Goal: Task Accomplishment & Management: Use online tool/utility

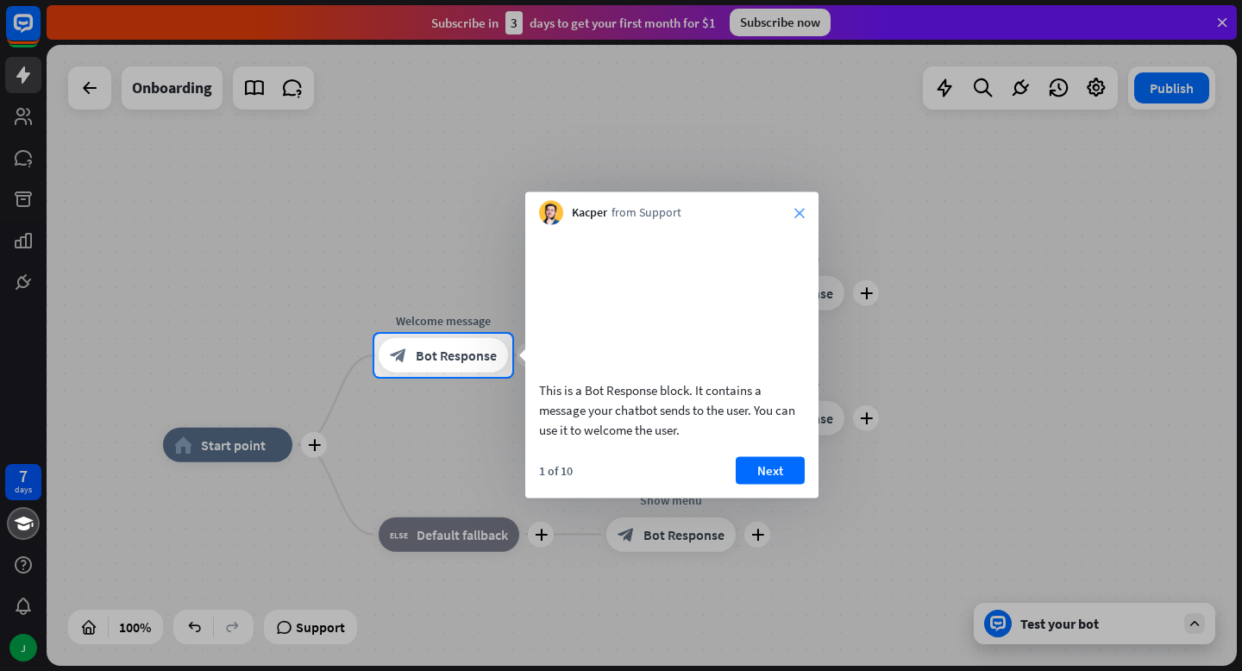
click at [798, 215] on icon "close" at bounding box center [799, 213] width 10 height 10
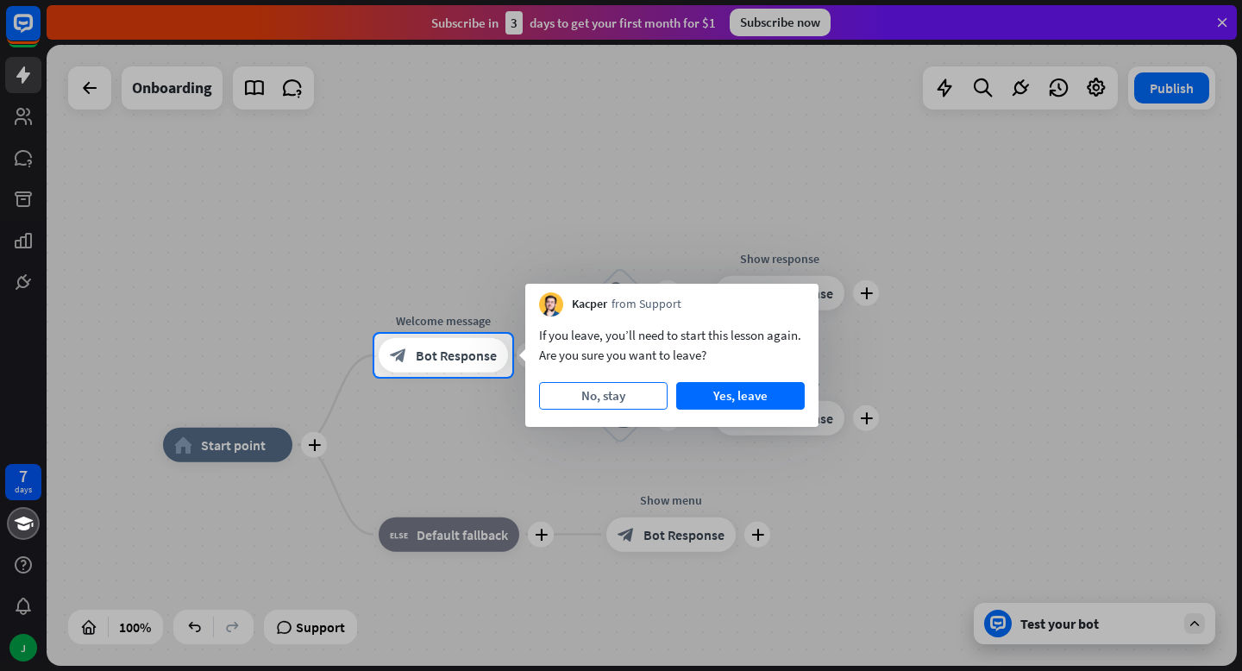
click at [600, 401] on button "No, stay" at bounding box center [603, 396] width 128 height 28
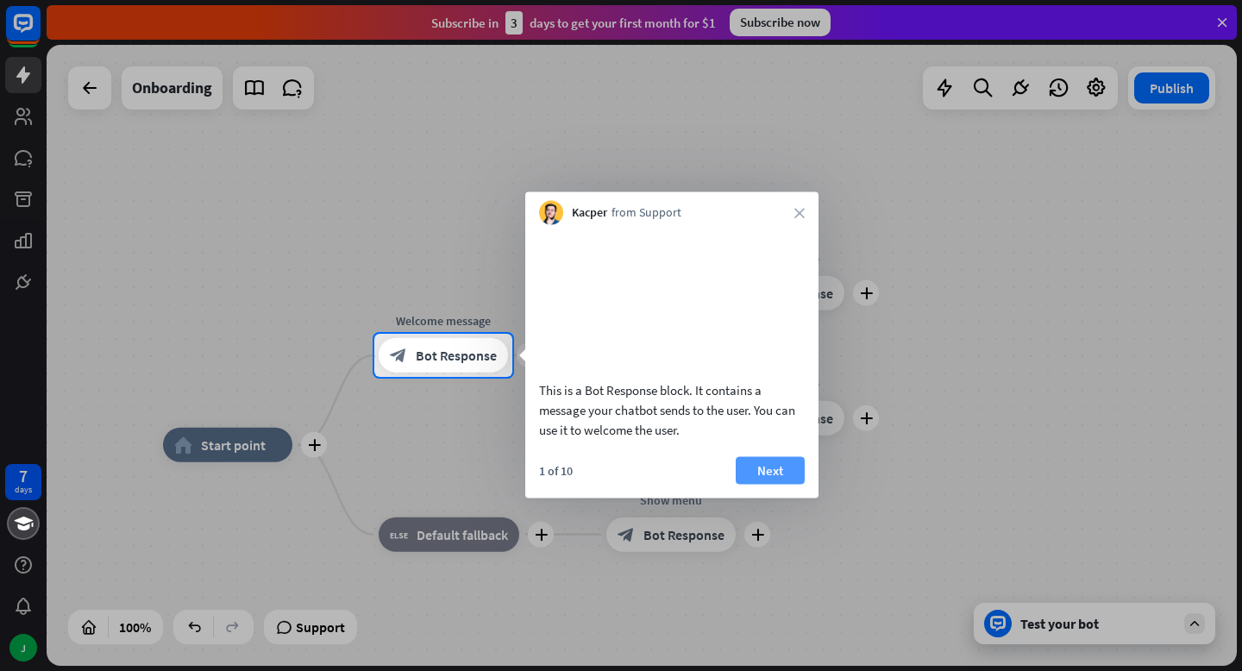
click at [765, 478] on button "Next" at bounding box center [770, 470] width 69 height 28
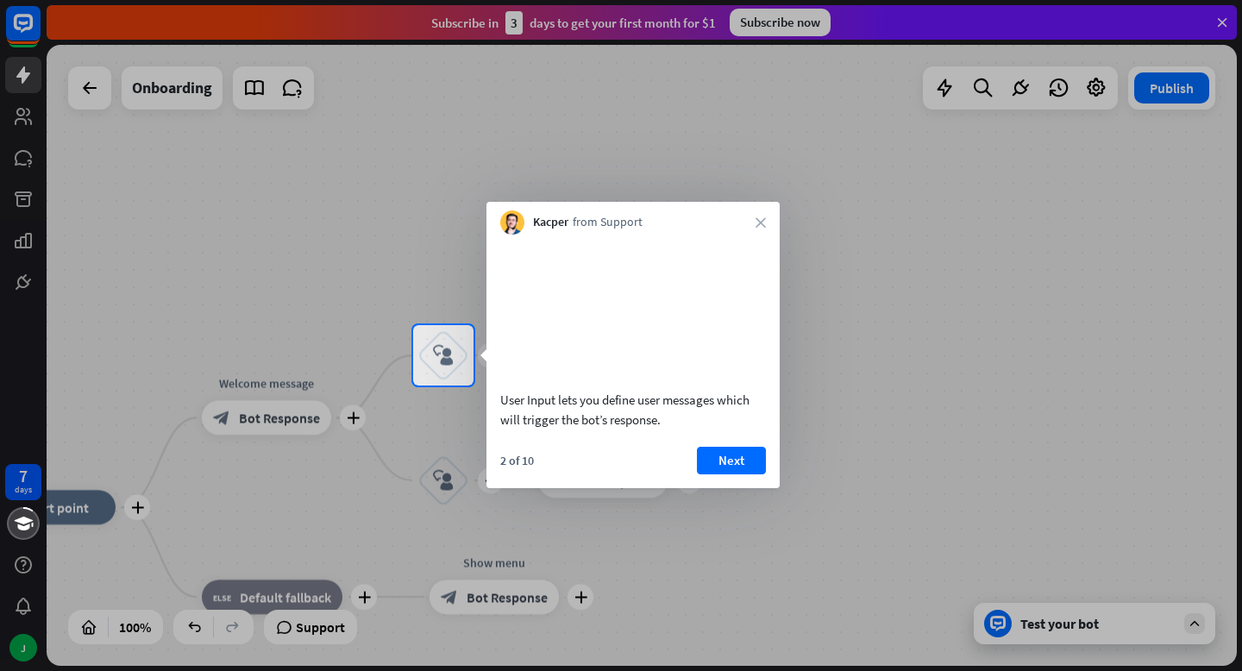
click at [743, 219] on div "Kacper from Support close" at bounding box center [632, 218] width 293 height 33
click at [767, 219] on div "Kacper from Support close" at bounding box center [632, 218] width 293 height 33
click at [761, 221] on icon "close" at bounding box center [760, 222] width 10 height 10
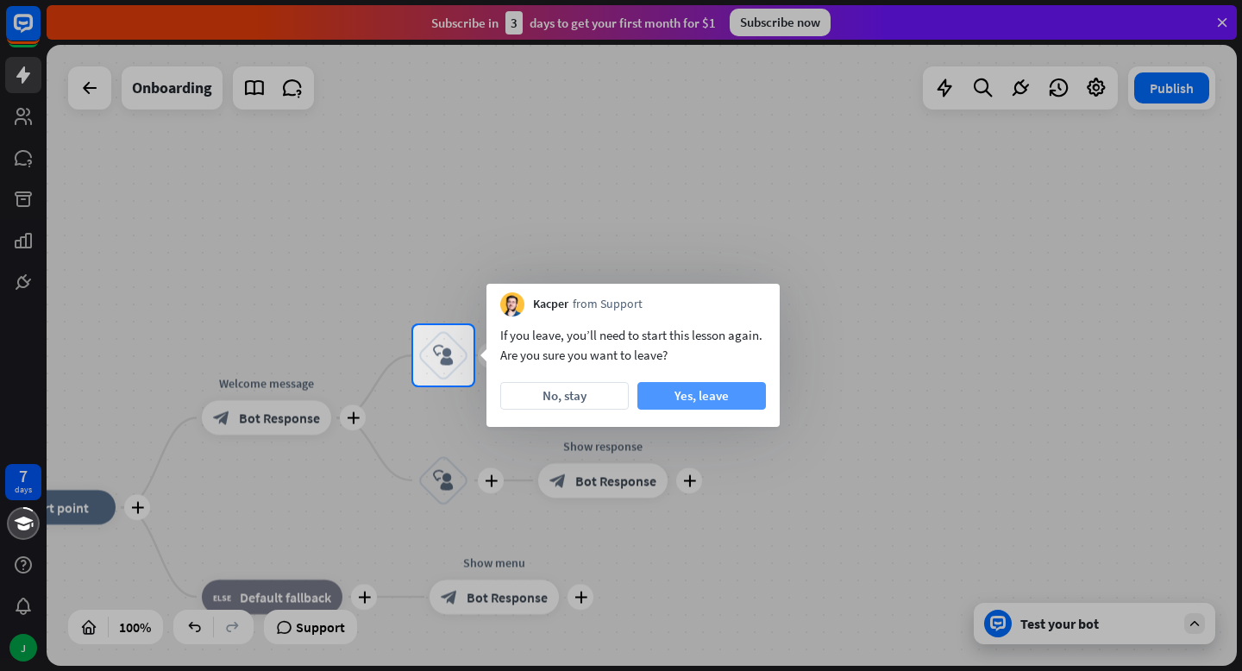
click at [657, 390] on button "Yes, leave" at bounding box center [701, 396] width 128 height 28
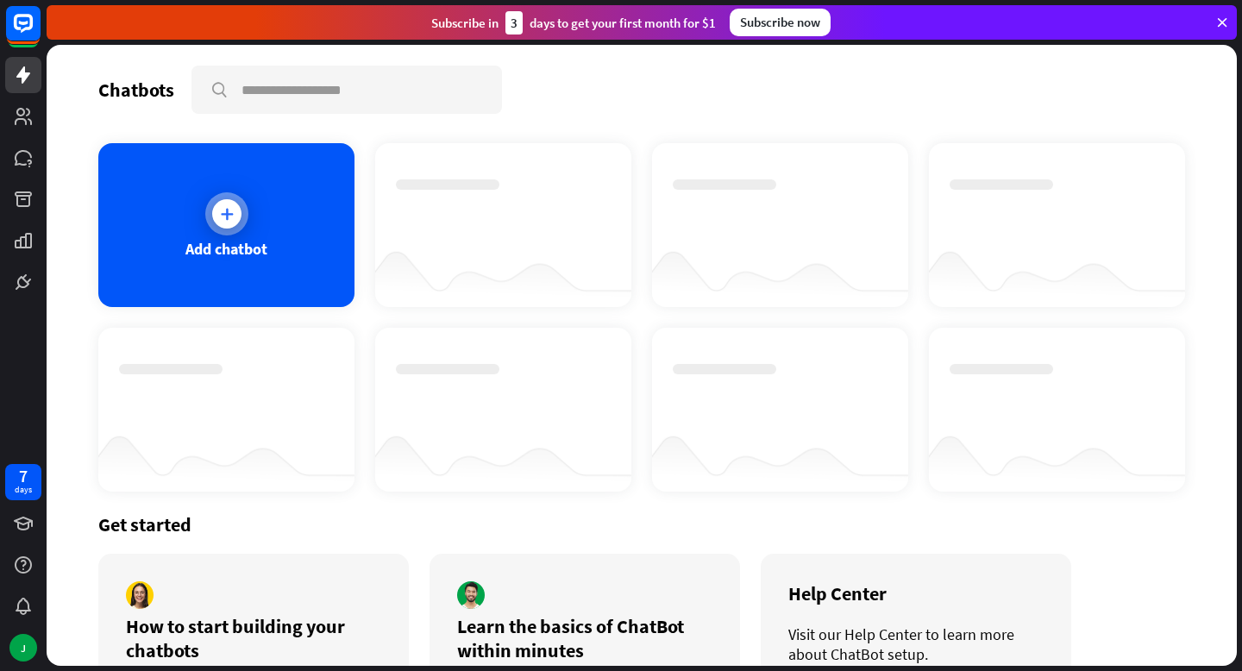
click at [232, 223] on div at bounding box center [226, 213] width 29 height 29
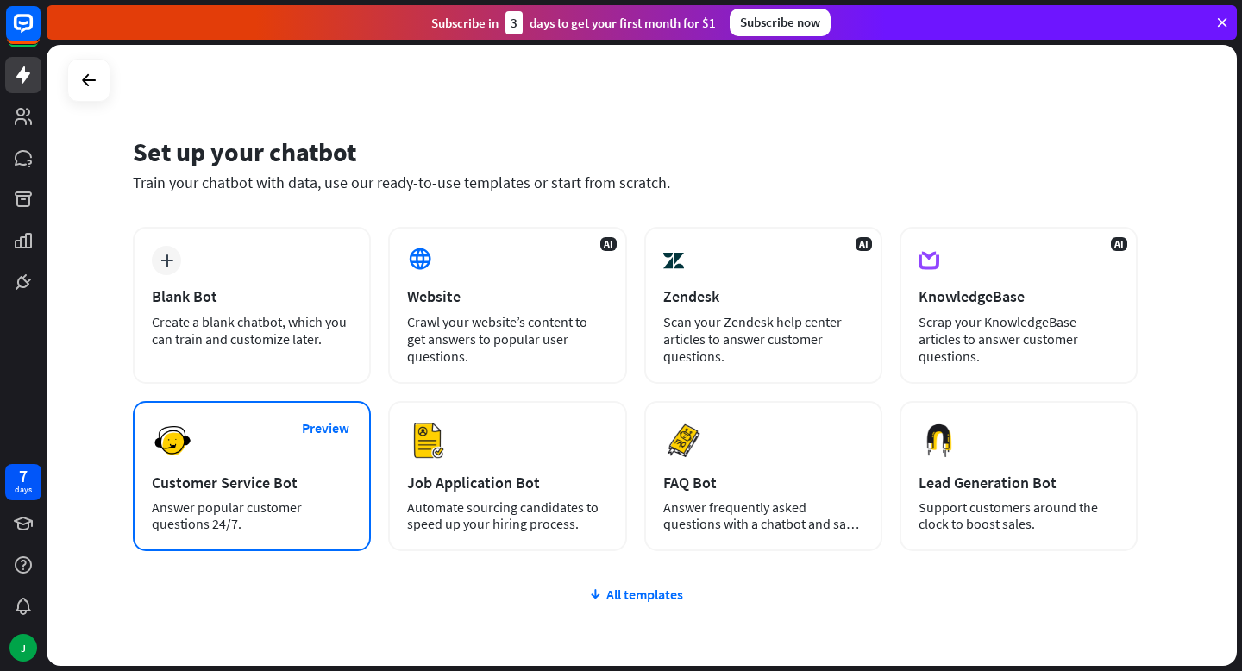
click at [250, 489] on div "Customer Service Bot" at bounding box center [252, 483] width 200 height 20
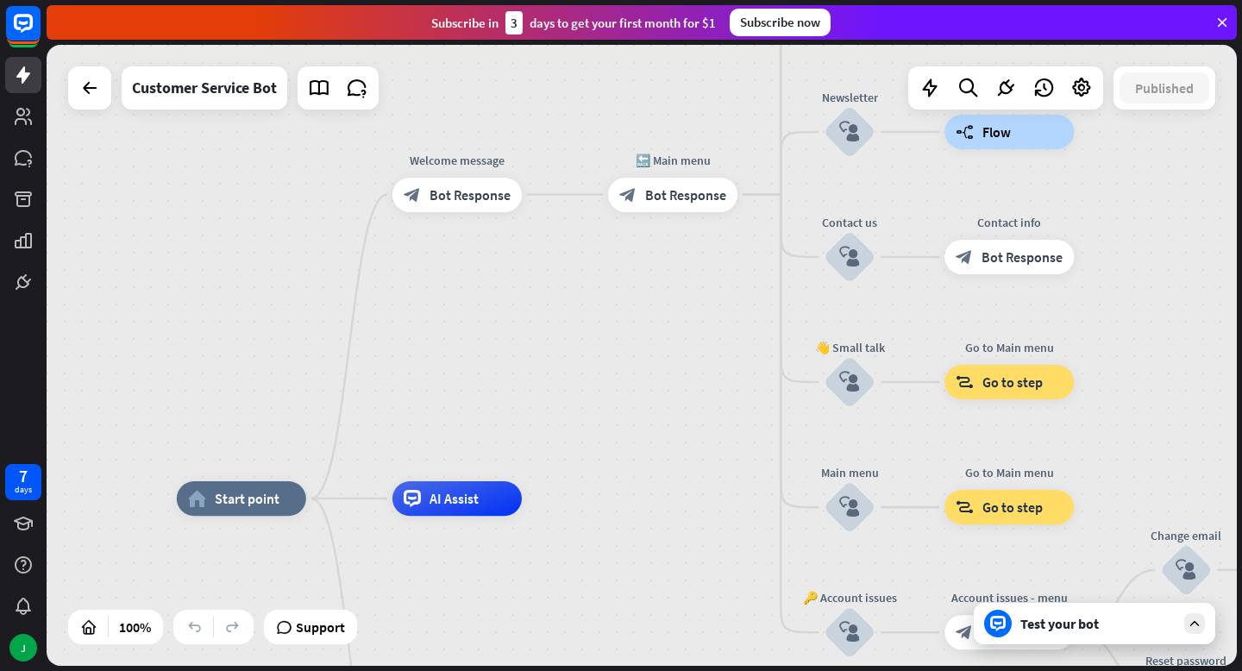
click at [1185, 634] on div "Test your bot" at bounding box center [1094, 623] width 241 height 41
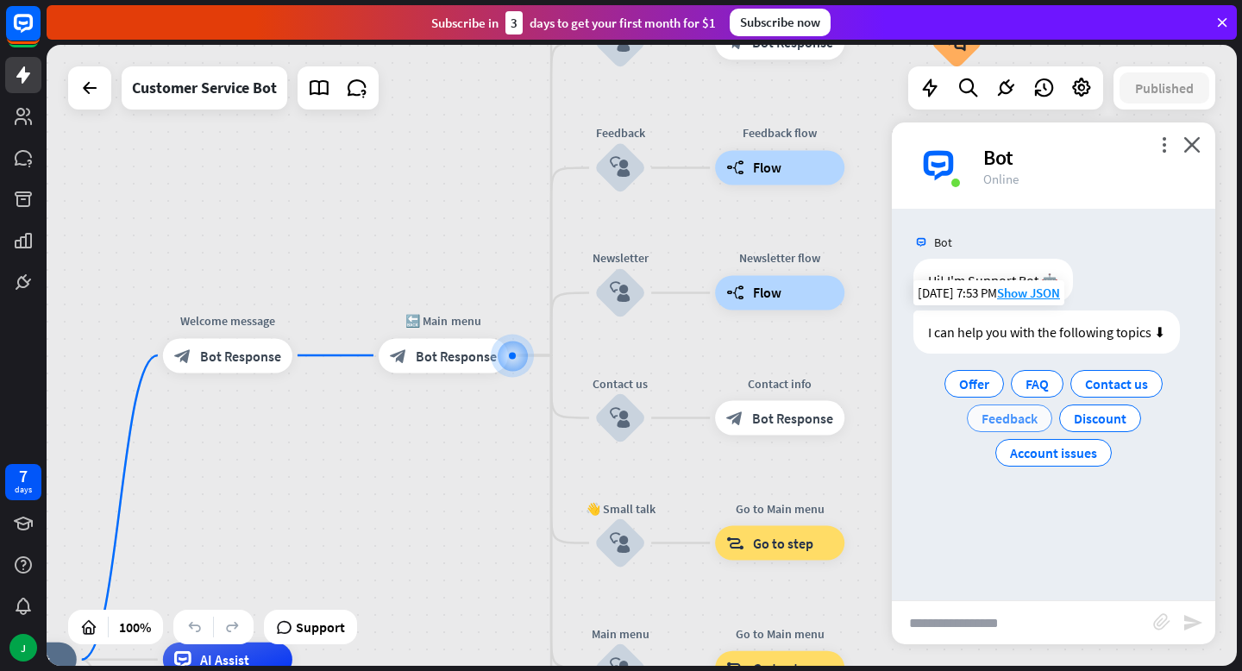
click at [1008, 416] on span "Feedback" at bounding box center [1009, 418] width 56 height 17
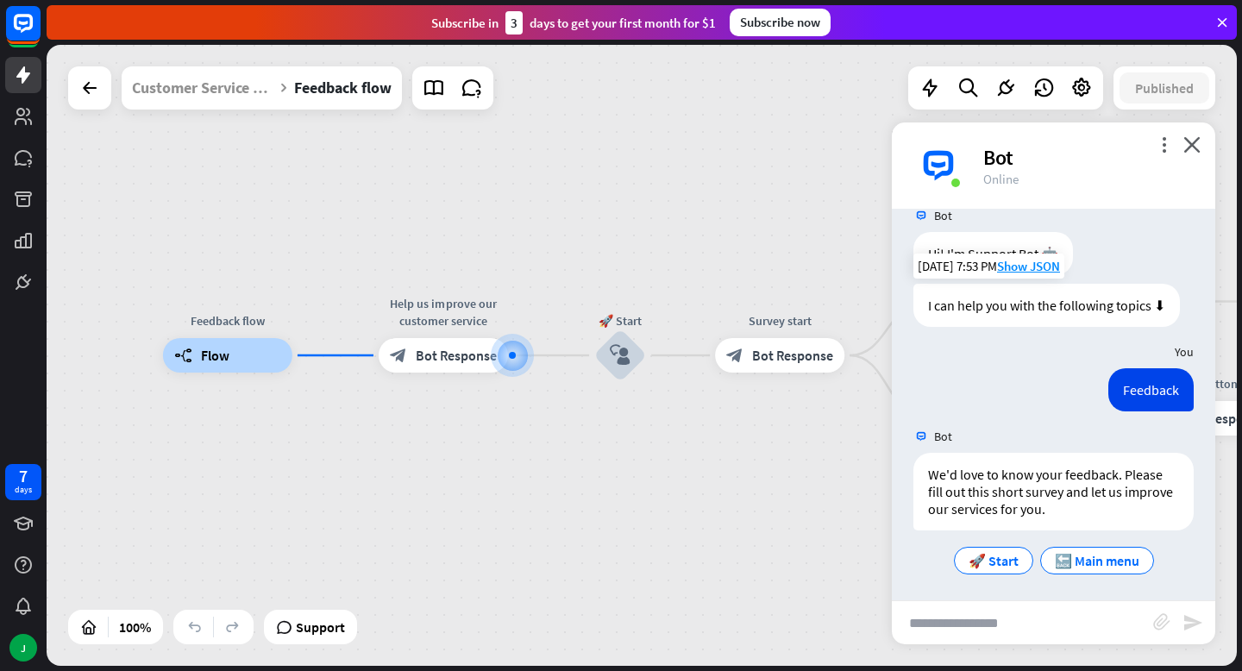
scroll to position [30, 0]
click at [1193, 147] on icon "close" at bounding box center [1191, 144] width 17 height 16
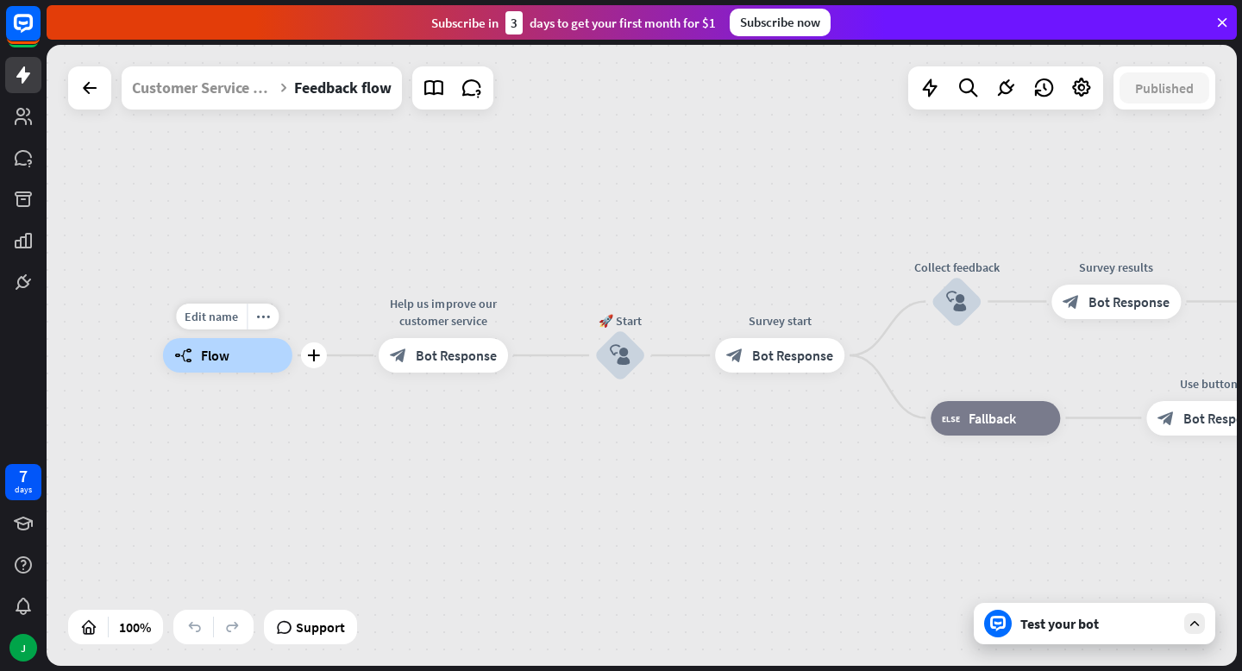
click at [227, 341] on div "builder_tree Flow" at bounding box center [227, 355] width 129 height 34
click at [87, 97] on icon at bounding box center [89, 88] width 21 height 21
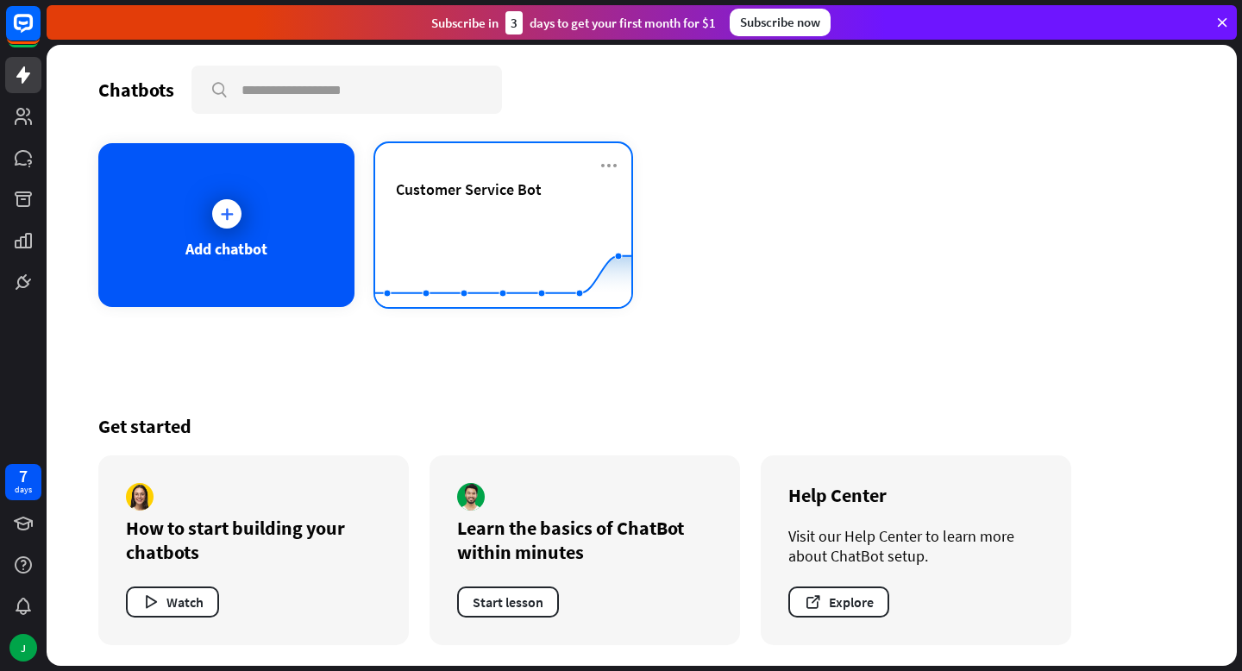
click at [515, 219] on icon at bounding box center [503, 219] width 308 height 0
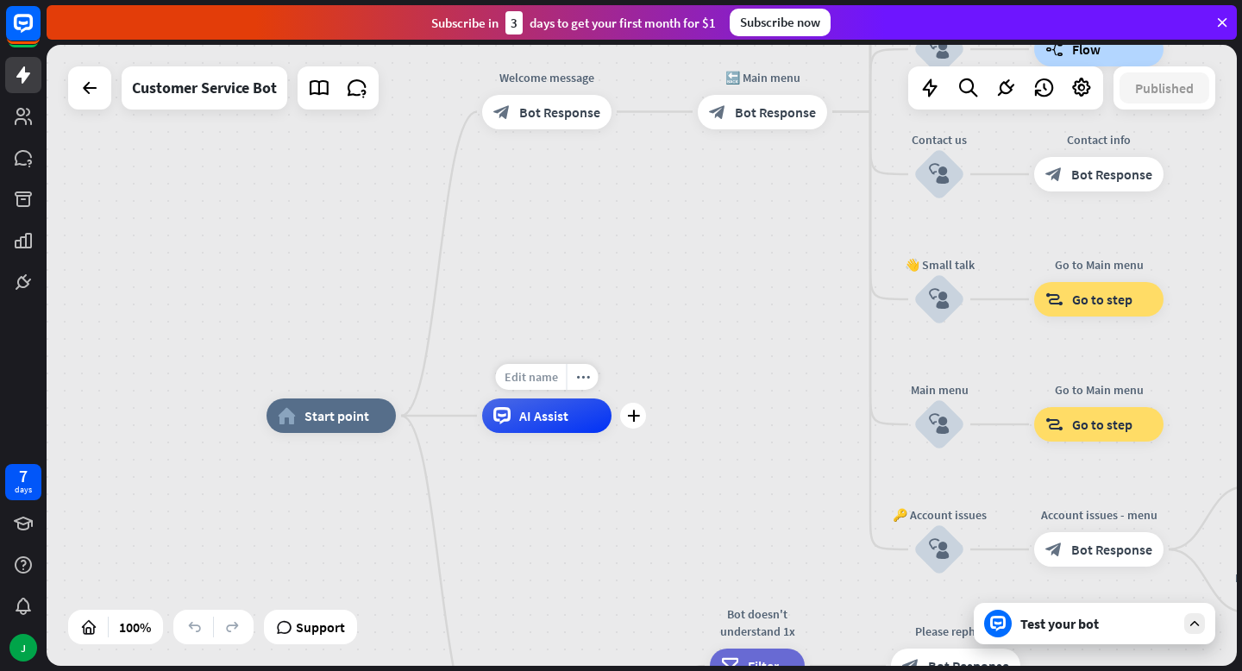
click at [528, 378] on span "Edit name" at bounding box center [530, 377] width 53 height 16
type input "********"
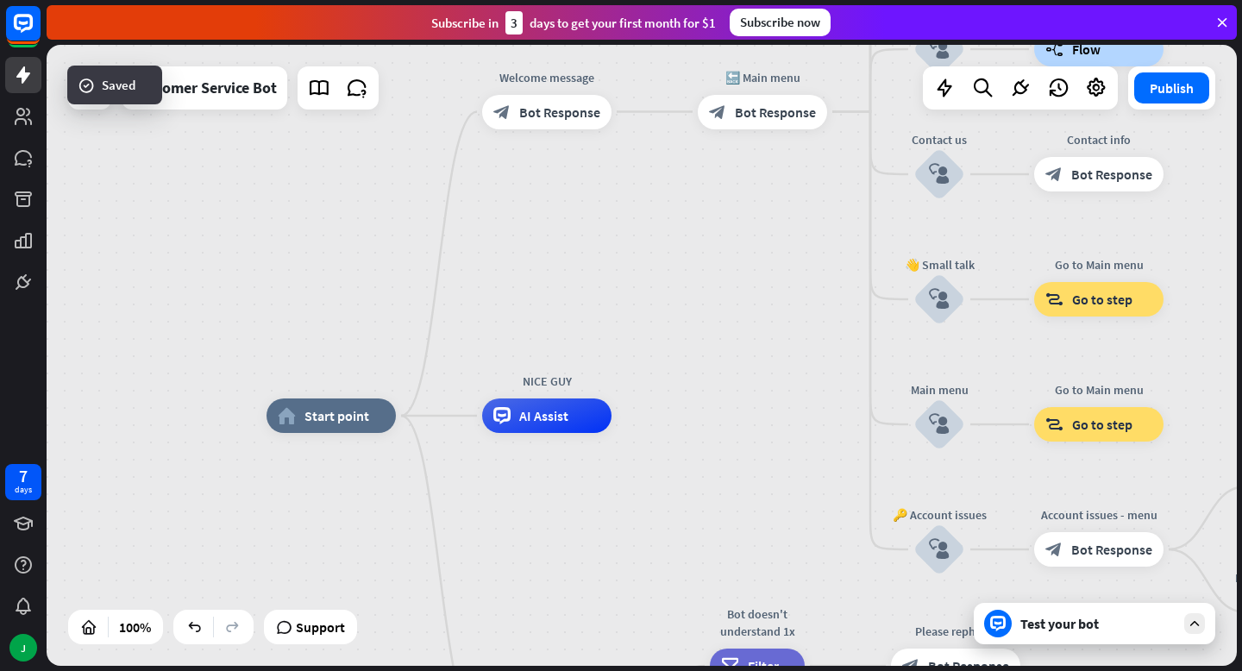
click at [576, 347] on div "home_2 Start point Welcome message block_bot_response Bot Response 🔙 Main menu …" at bounding box center [642, 355] width 1190 height 621
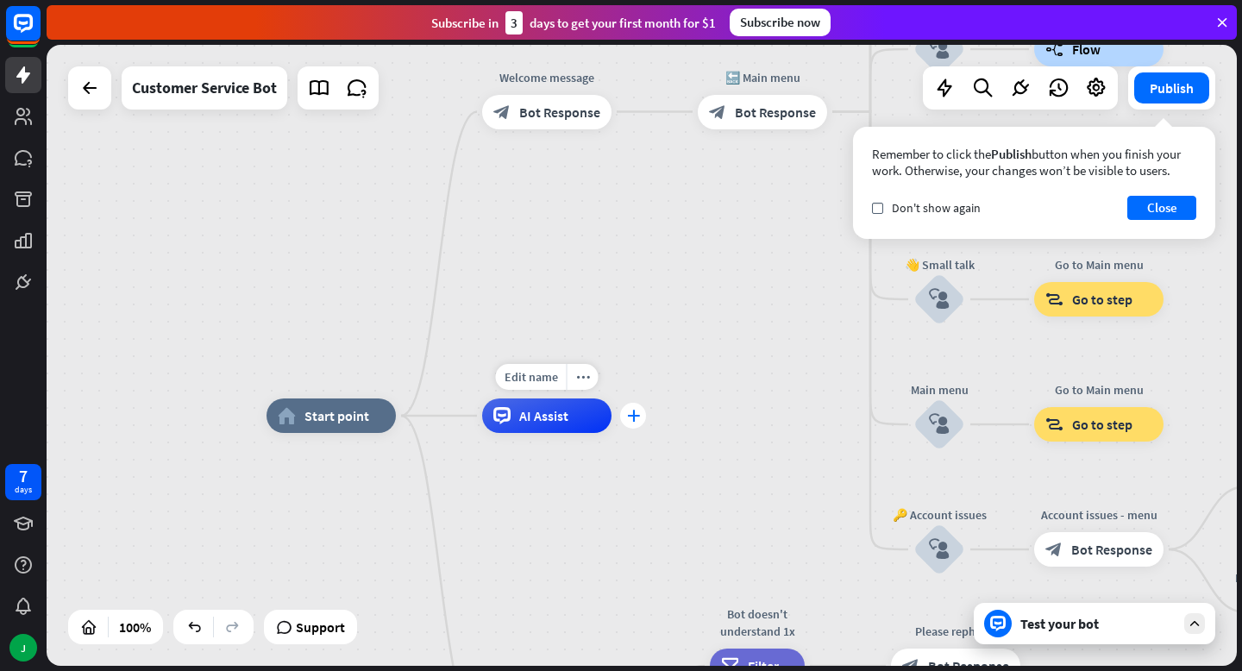
click at [639, 416] on div "plus" at bounding box center [633, 416] width 26 height 26
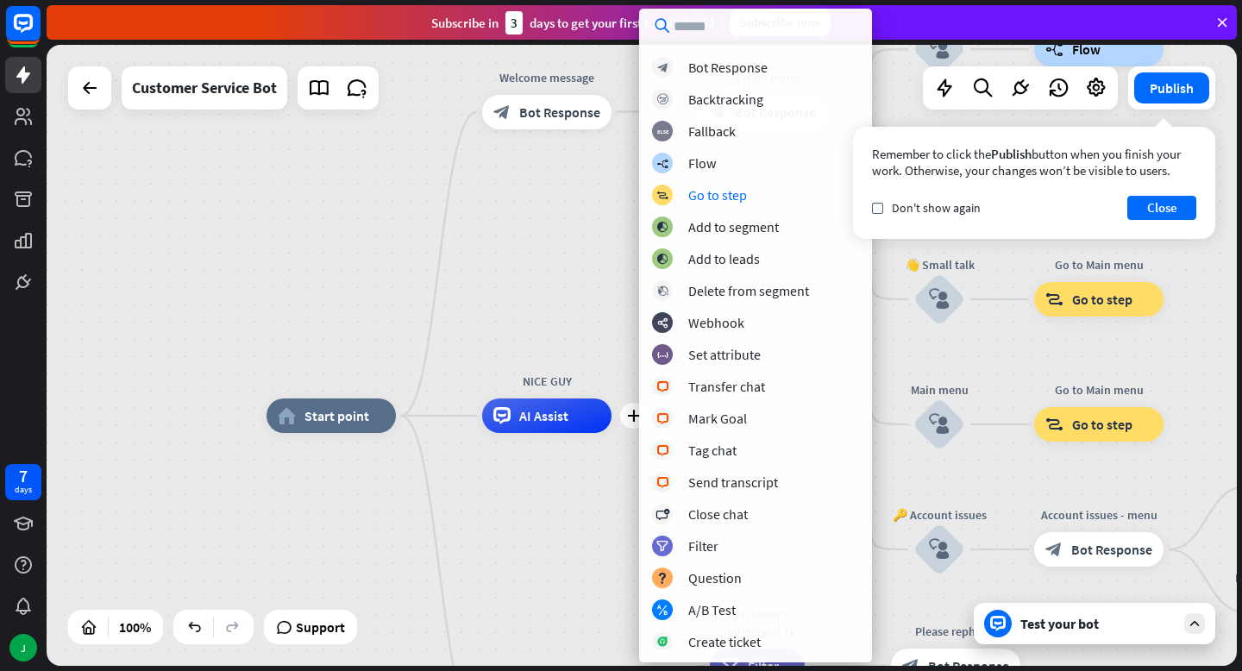
click at [557, 229] on div "home_2 Start point Welcome message block_bot_response Bot Response 🔙 Main menu …" at bounding box center [642, 355] width 1190 height 621
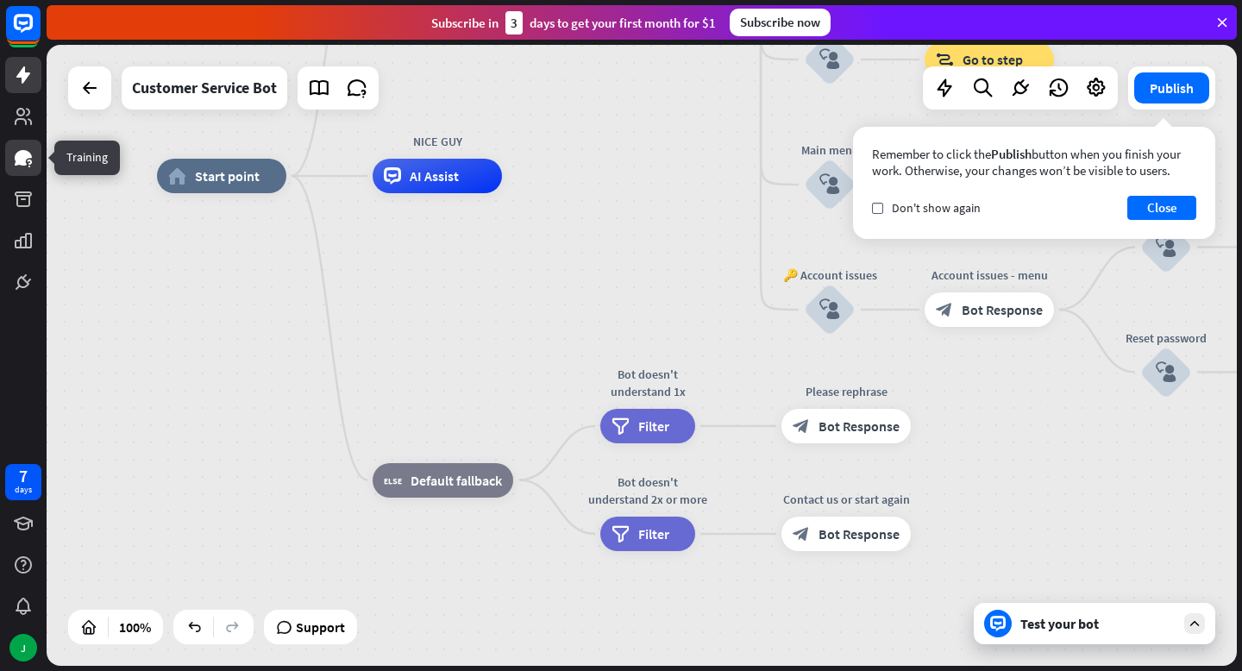
click at [20, 150] on icon at bounding box center [23, 158] width 17 height 16
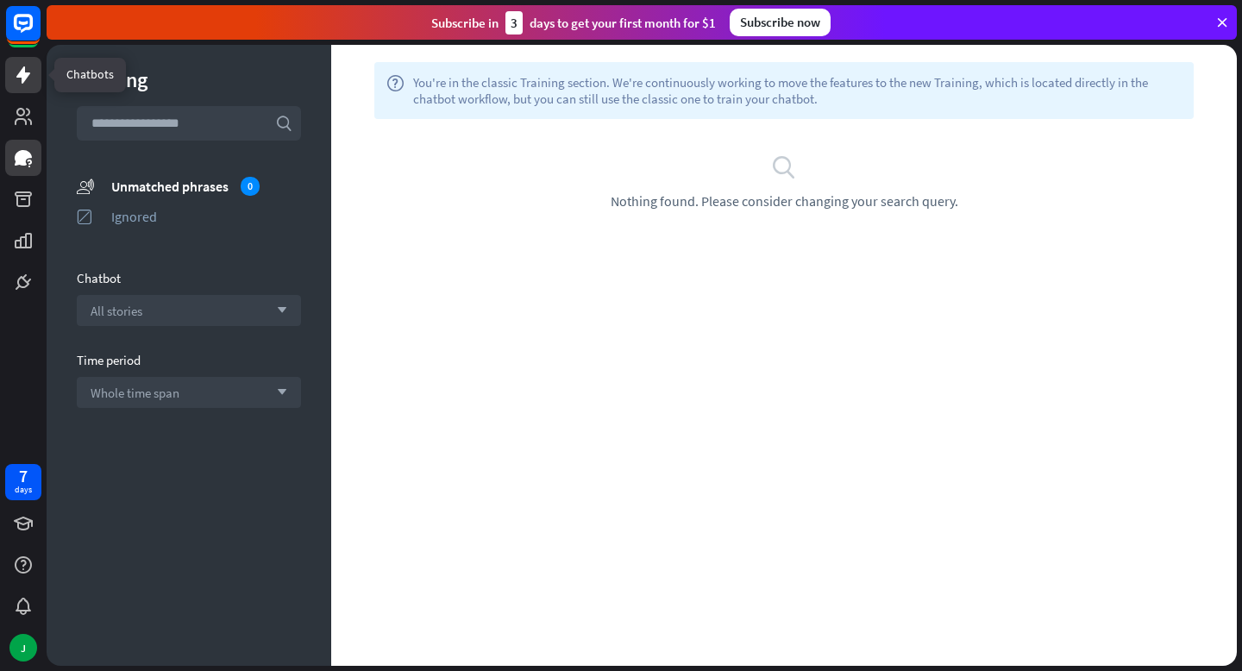
click at [31, 66] on icon at bounding box center [23, 75] width 21 height 21
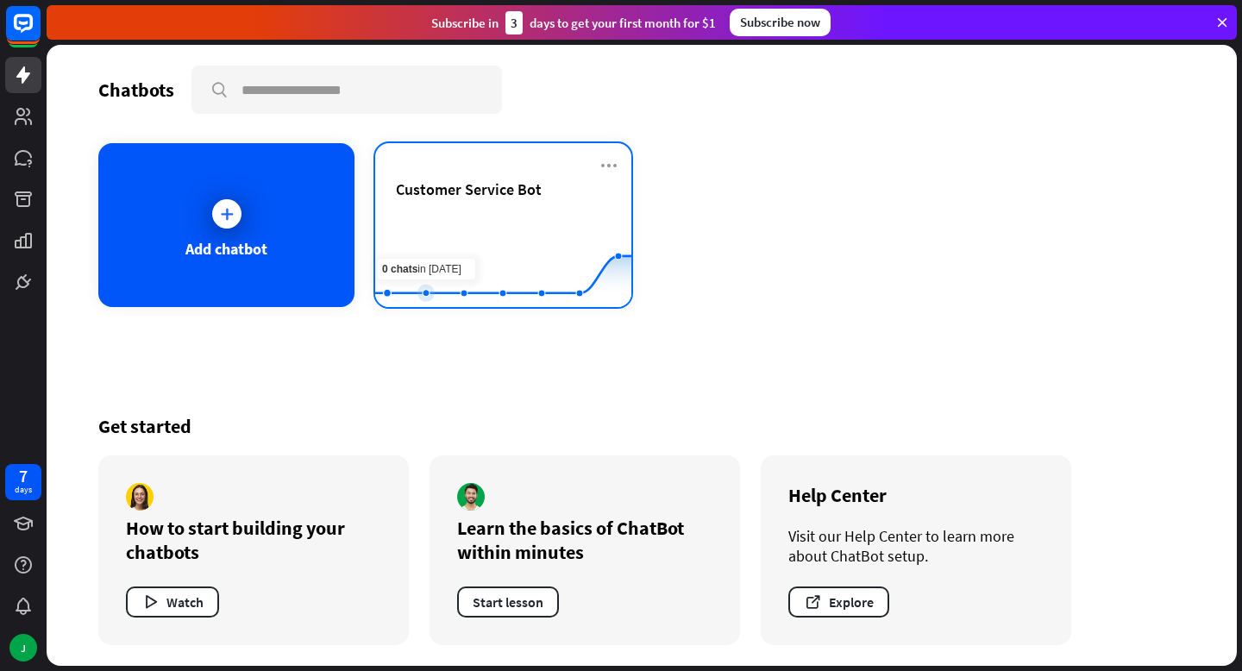
click at [449, 229] on rect at bounding box center [503, 264] width 256 height 108
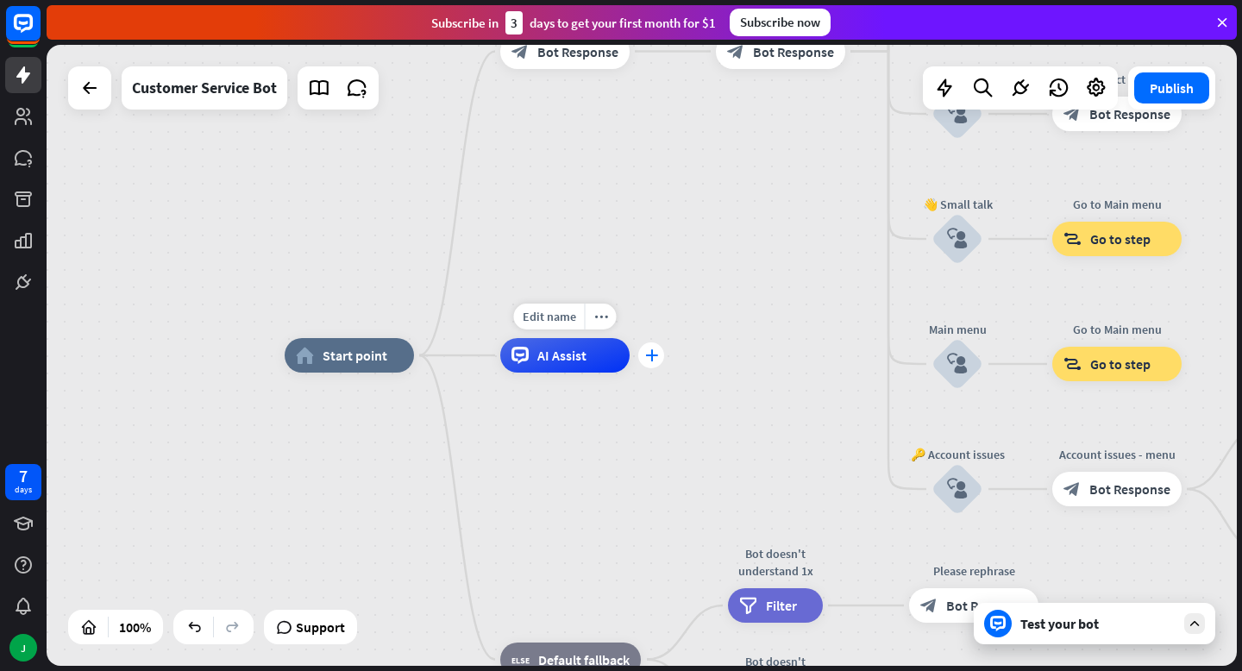
click at [660, 361] on div "plus" at bounding box center [651, 355] width 26 height 26
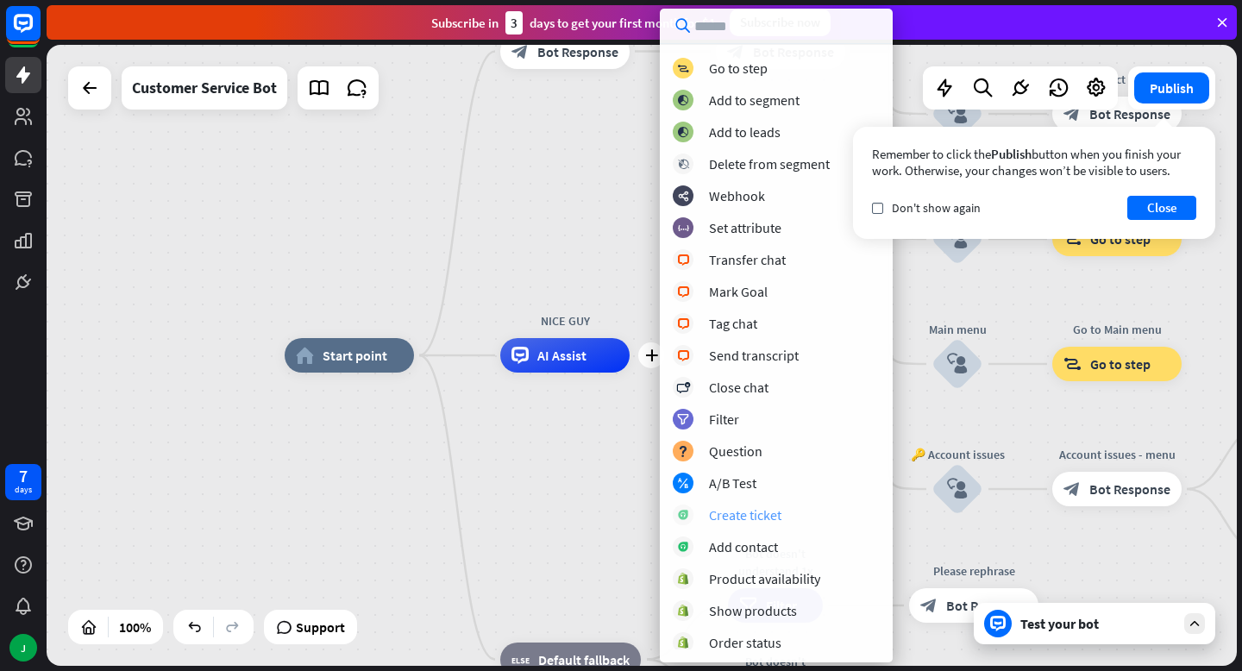
scroll to position [130, 0]
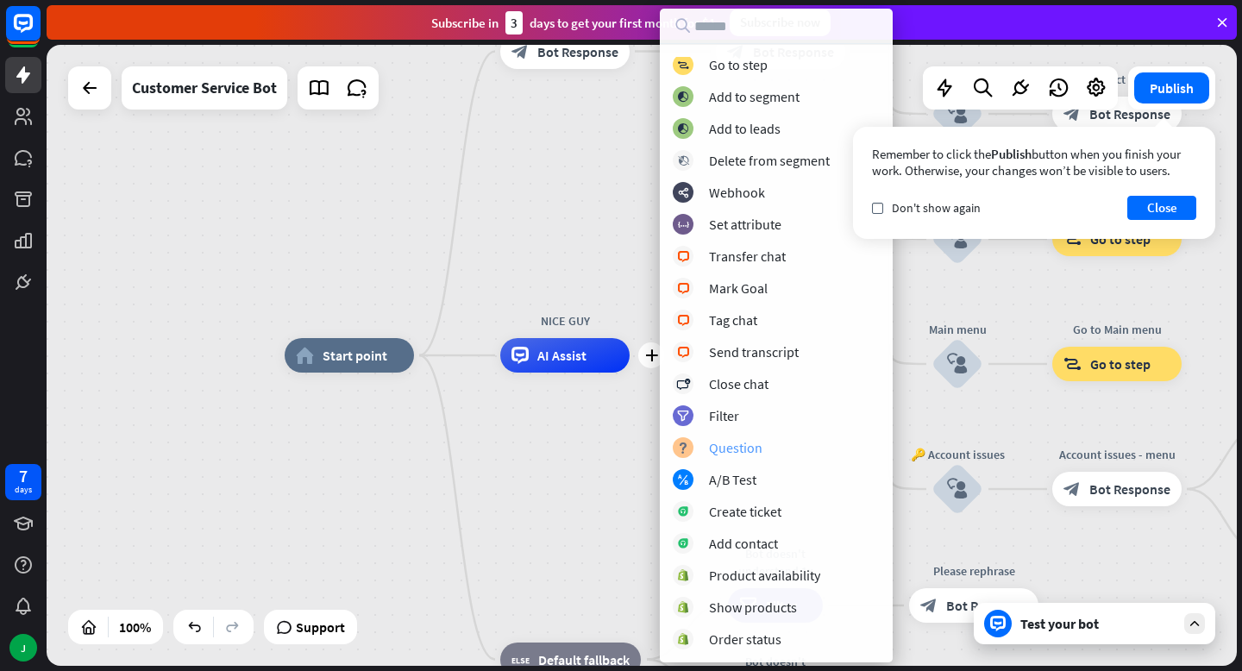
click at [720, 442] on div "Question" at bounding box center [735, 447] width 53 height 17
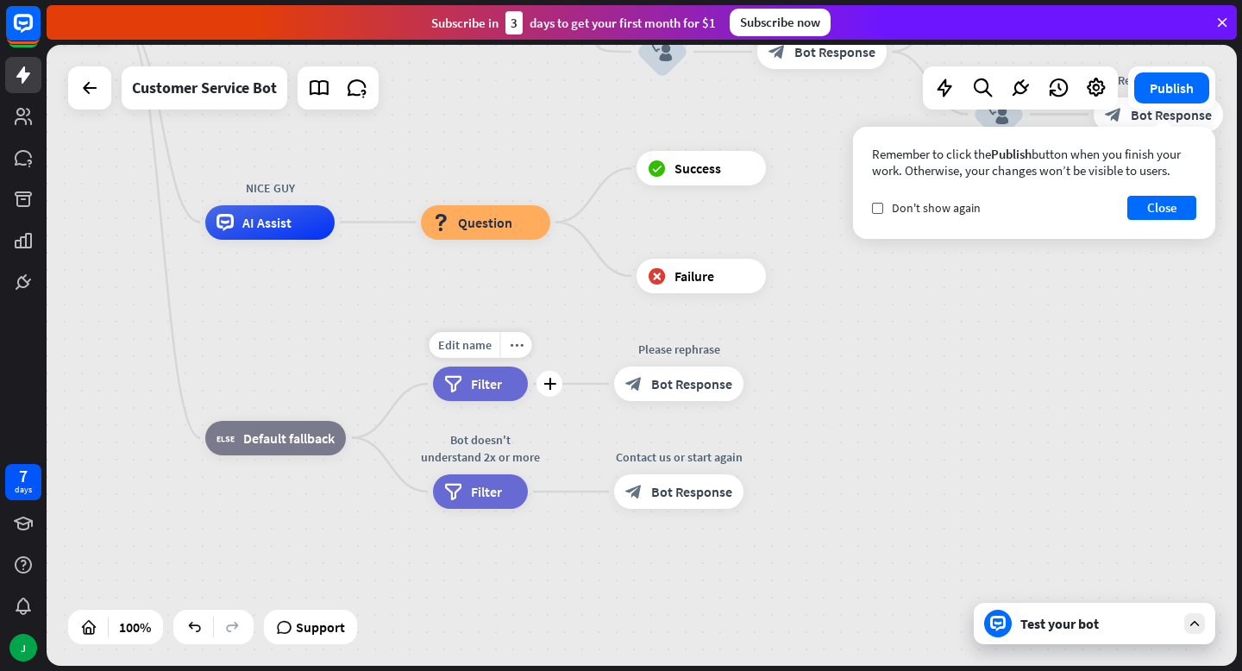
click at [1063, 623] on div "Test your bot" at bounding box center [1097, 623] width 155 height 17
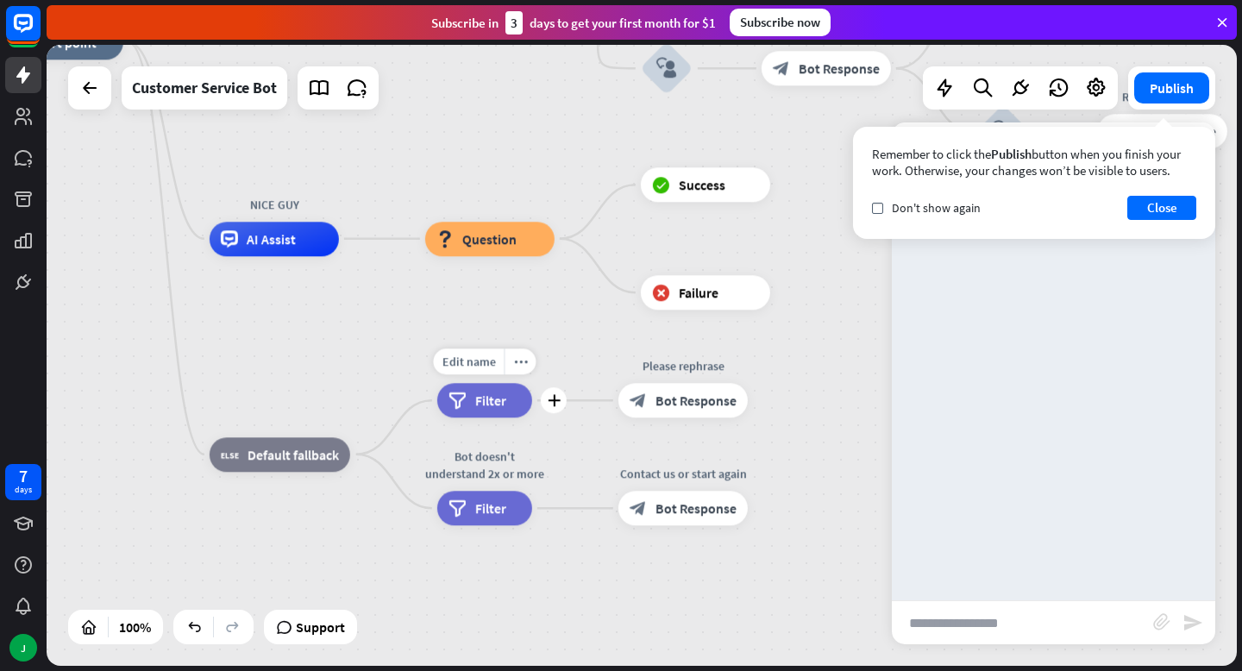
click at [1025, 617] on input "text" at bounding box center [1022, 622] width 261 height 43
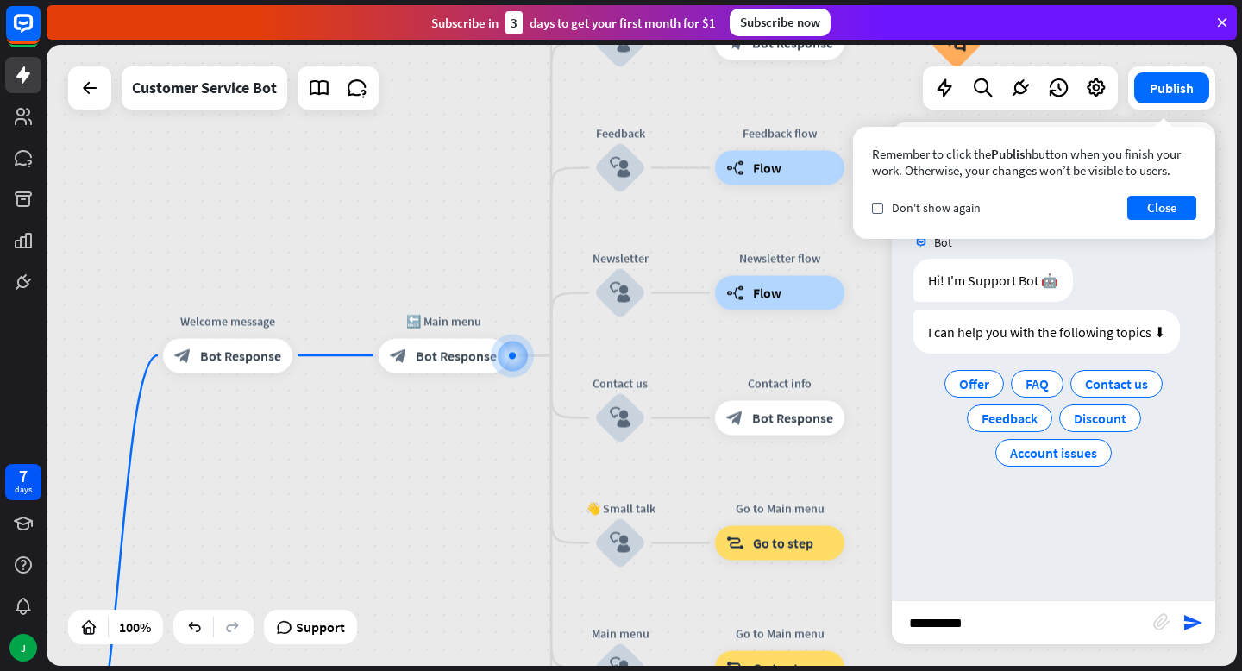
type input "**********"
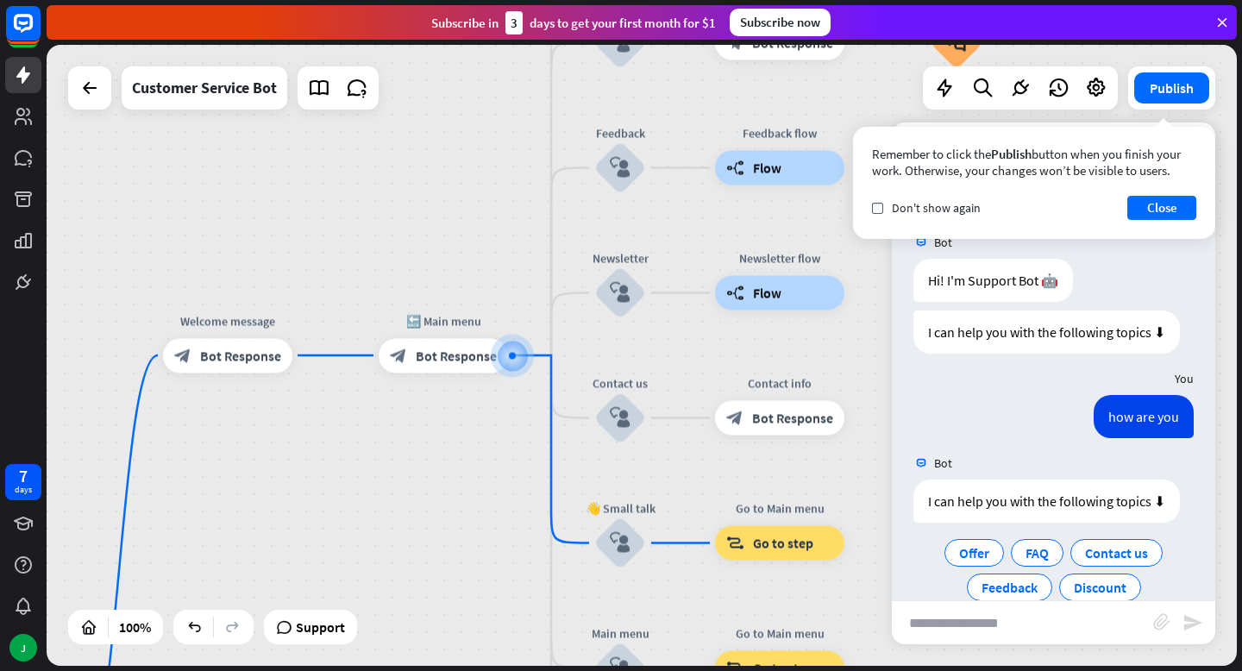
scroll to position [65, 0]
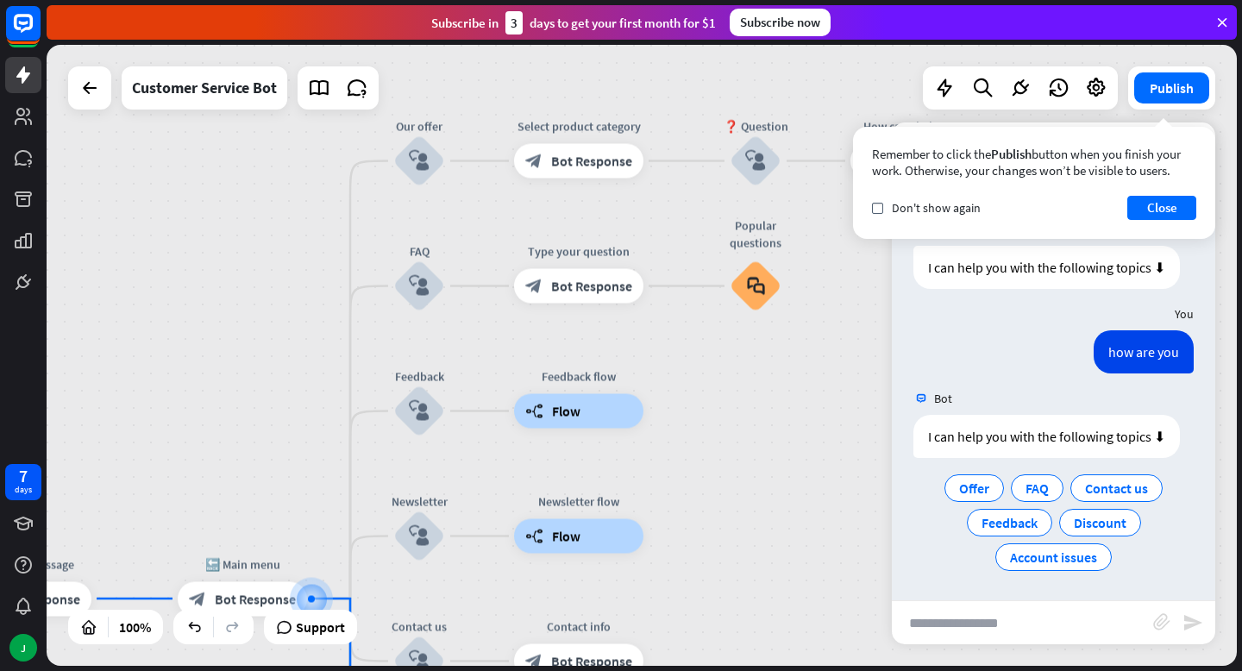
click at [982, 621] on input "text" at bounding box center [1022, 622] width 261 height 43
type input "*"
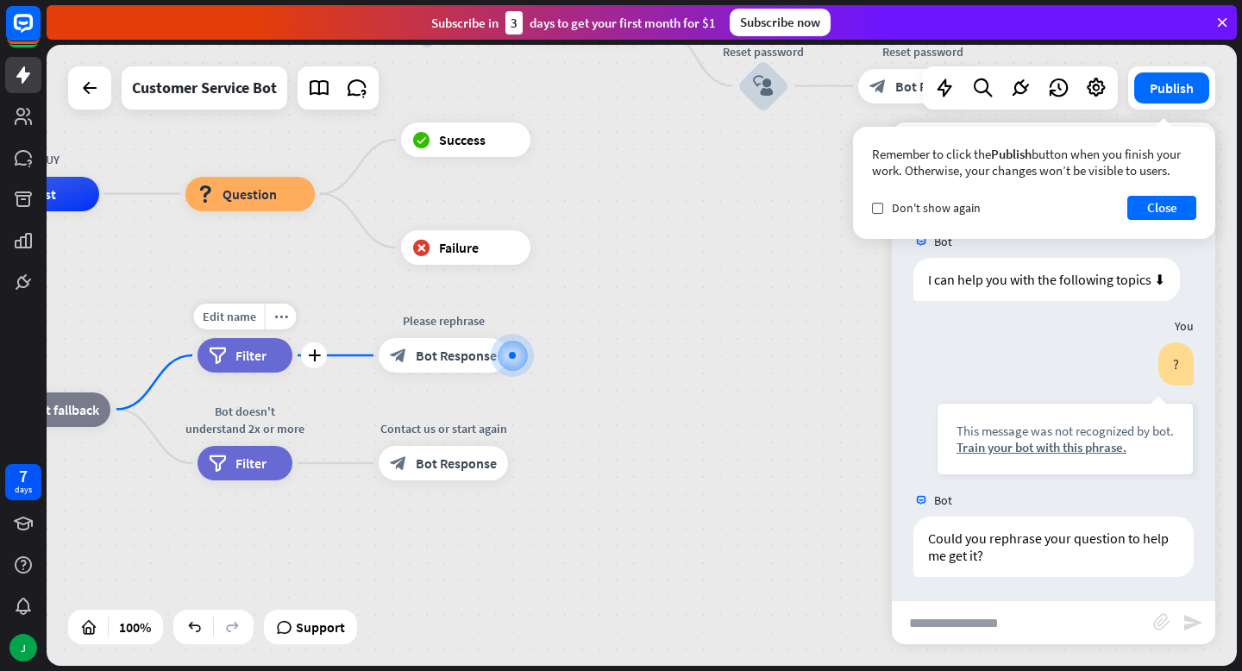
scroll to position [224, 0]
type input "**********"
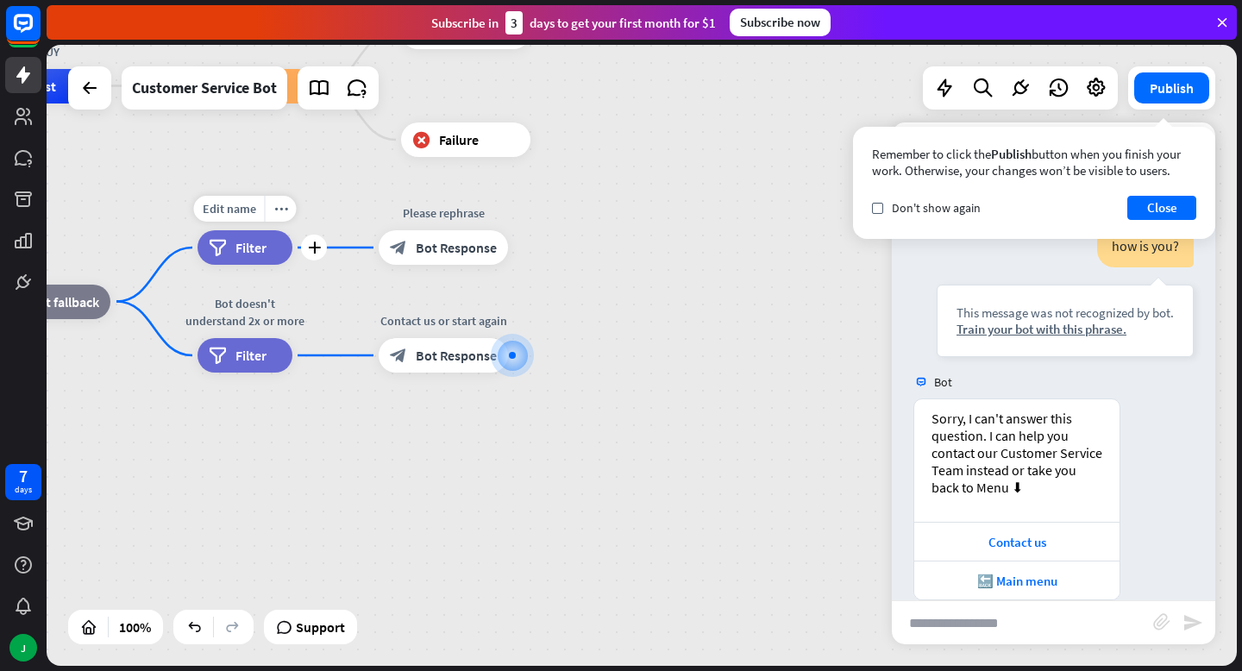
scroll to position [642, 0]
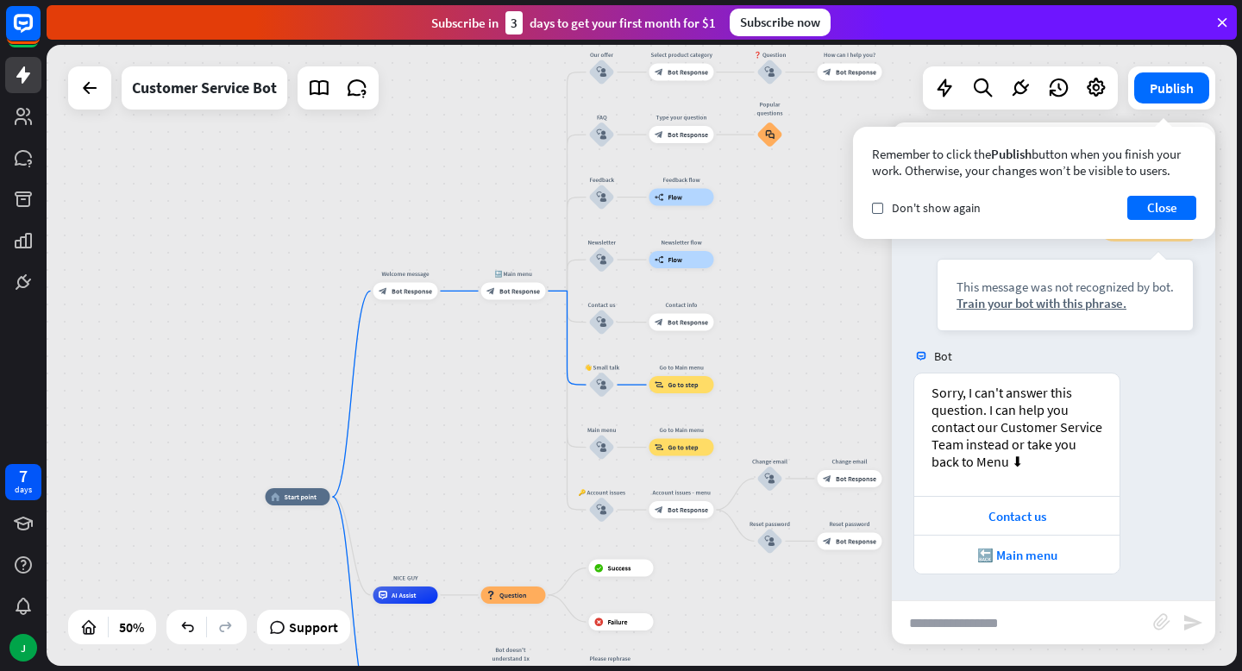
click at [998, 617] on input "text" at bounding box center [1022, 622] width 261 height 43
type input "**********"
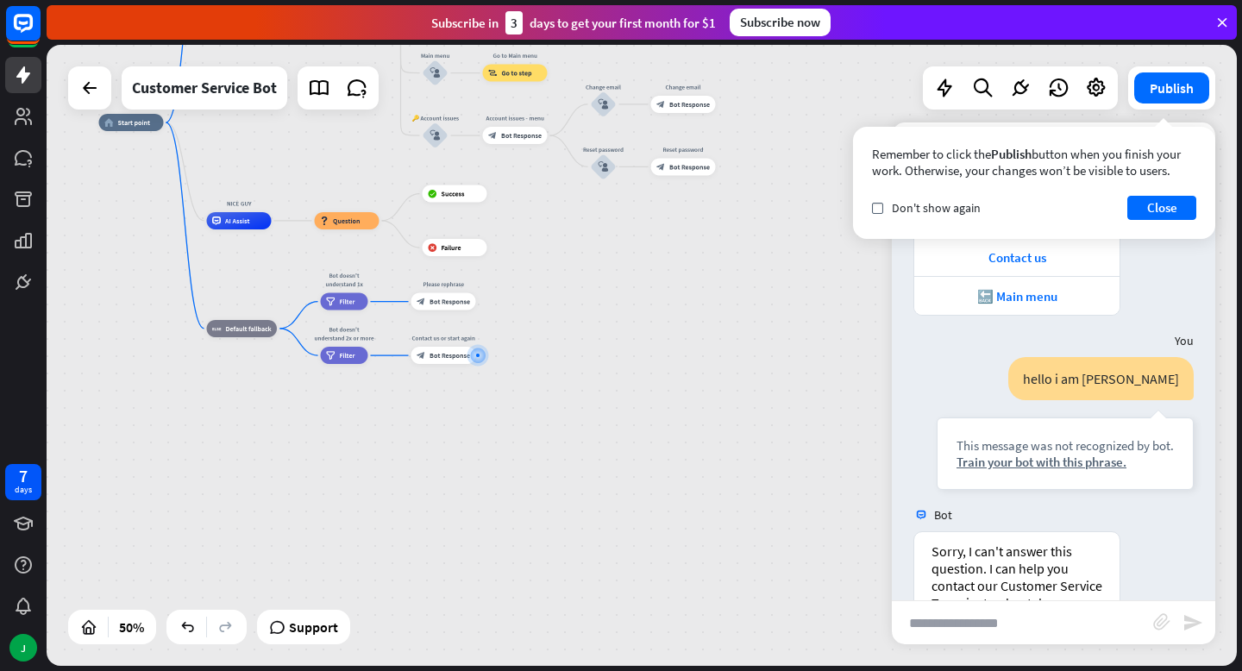
scroll to position [1059, 0]
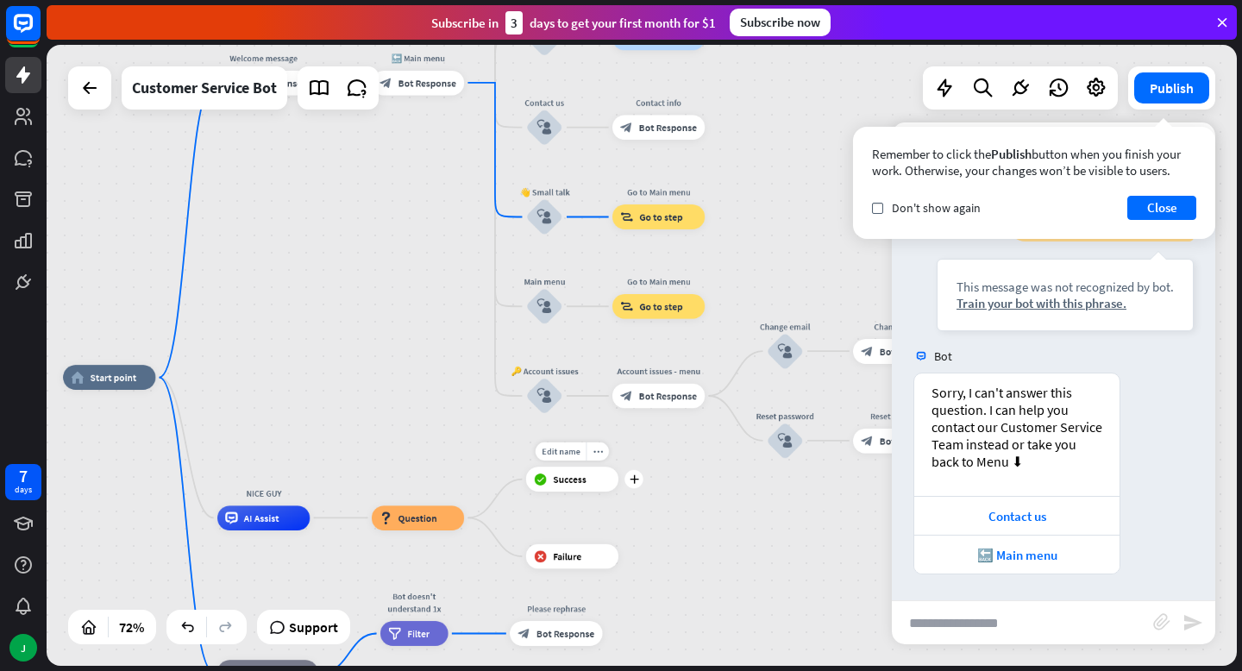
click at [563, 491] on div "Edit name more_horiz plus block_success Success" at bounding box center [572, 478] width 92 height 25
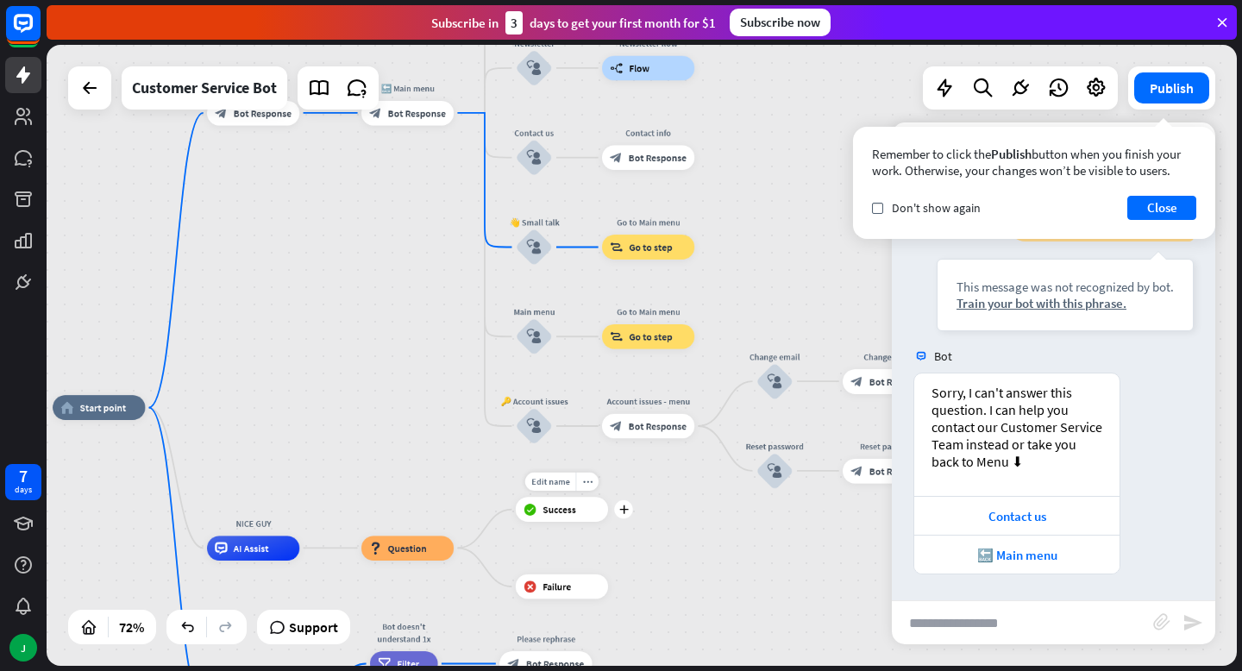
drag, startPoint x: 585, startPoint y: 498, endPoint x: 577, endPoint y: 524, distance: 28.1
click at [577, 522] on div "Edit name more_horiz plus block_success Success" at bounding box center [562, 509] width 92 height 25
